Goal: Task Accomplishment & Management: Manage account settings

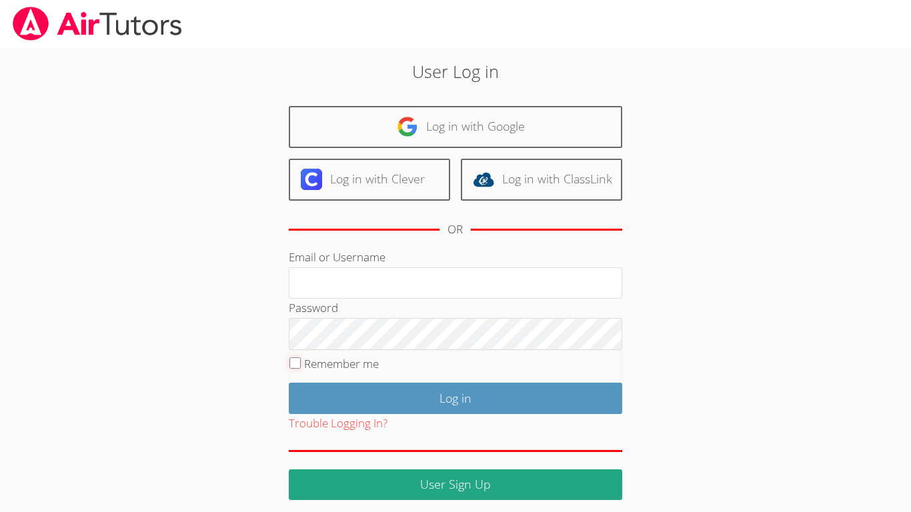
click at [289, 361] on fieldset "Remember me" at bounding box center [456, 366] width 334 height 33
click at [716, 505] on body "User Log in Log in with Google Log in with Clever Log in with ClassLink OR Emai…" at bounding box center [455, 256] width 911 height 512
drag, startPoint x: 717, startPoint y: 512, endPoint x: 726, endPoint y: 509, distance: 9.1
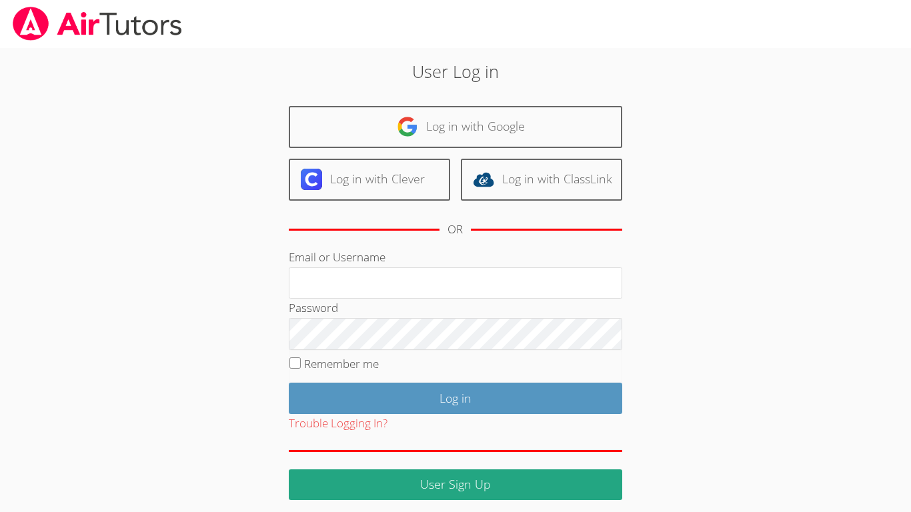
click at [726, 509] on body "User Log in Log in with Google Log in with Clever Log in with ClassLink OR Emai…" at bounding box center [455, 256] width 911 height 512
click at [763, 512] on body "User Log in Log in with Google Log in with Clever Log in with ClassLink OR Emai…" at bounding box center [455, 256] width 911 height 512
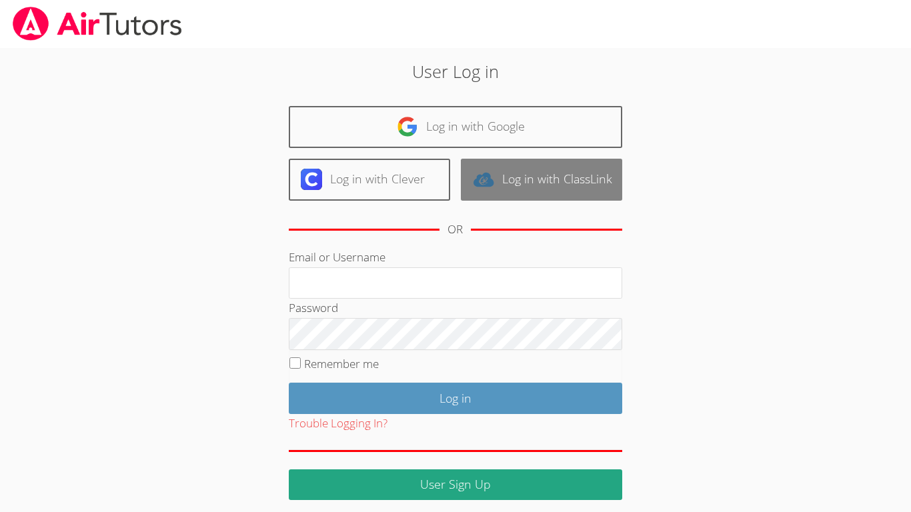
click at [478, 186] on img at bounding box center [483, 179] width 21 height 21
